Goal: Find specific page/section: Find specific page/section

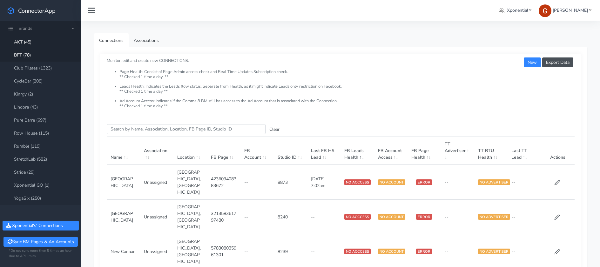
click at [31, 54] on link "BFT (78)" at bounding box center [40, 55] width 81 height 13
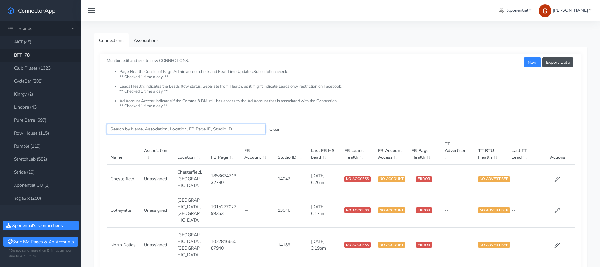
click at [170, 131] on input "Search this table" at bounding box center [186, 129] width 159 height 10
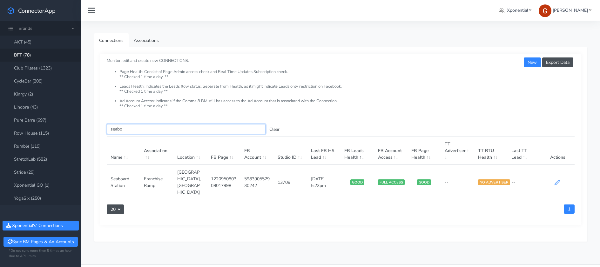
type input "seabo"
click at [558, 180] on icon at bounding box center [557, 183] width 6 height 6
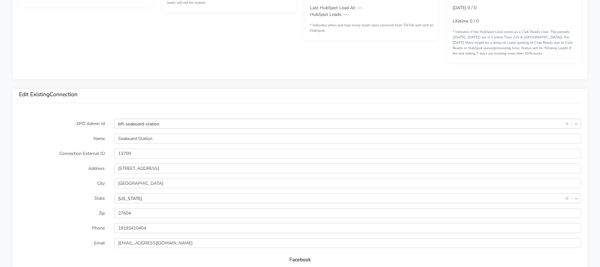
scroll to position [524, 0]
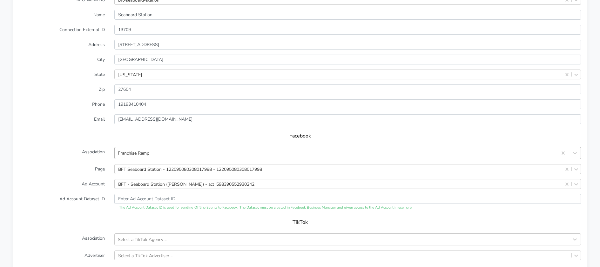
click at [163, 158] on div "Franchise Ramp" at bounding box center [336, 153] width 442 height 10
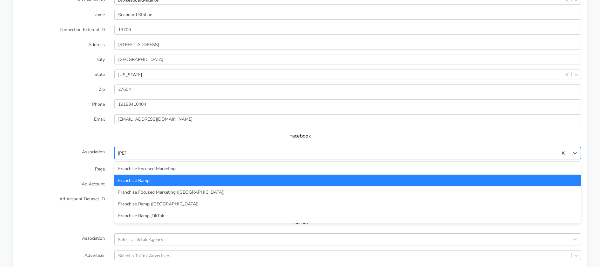
type input "franc"
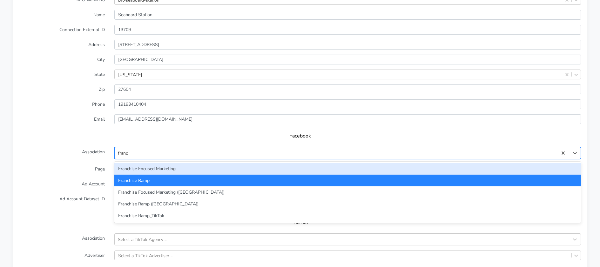
click at [159, 168] on div "Franchise Focused Marketing" at bounding box center [347, 169] width 466 height 12
